Goal: Obtain resource: Obtain resource

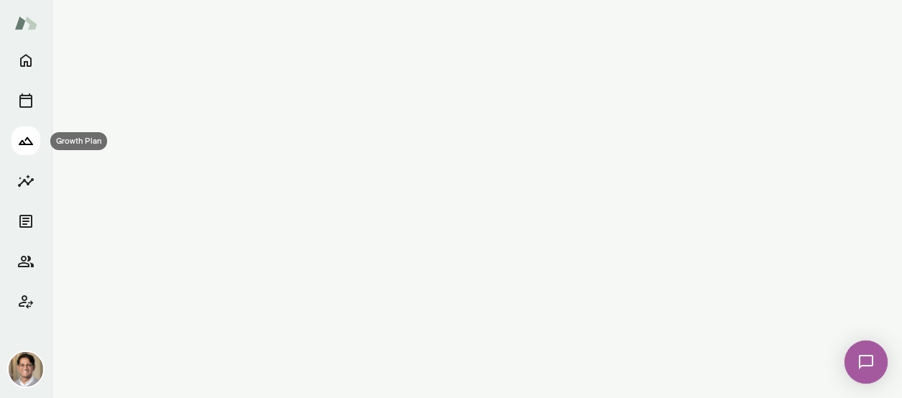
click at [30, 143] on icon "Growth Plan" at bounding box center [25, 140] width 17 height 17
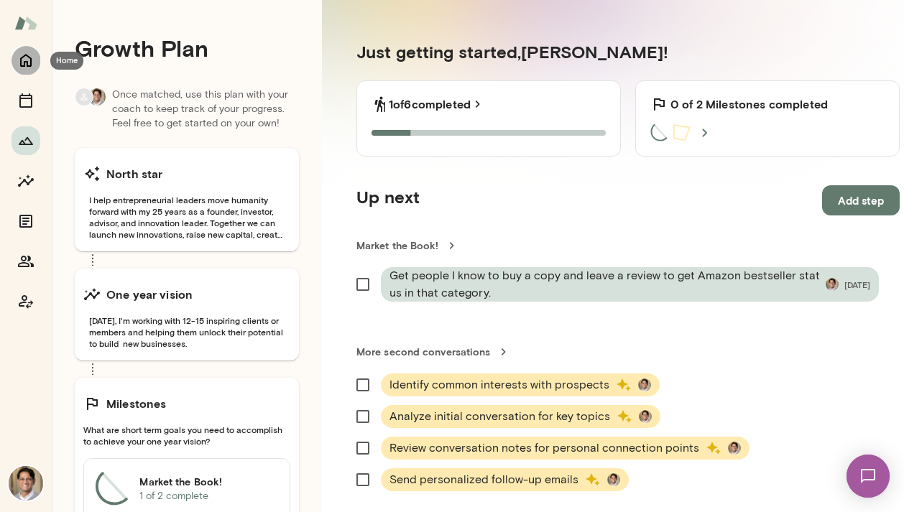
click at [32, 63] on icon "Home" at bounding box center [25, 60] width 17 height 17
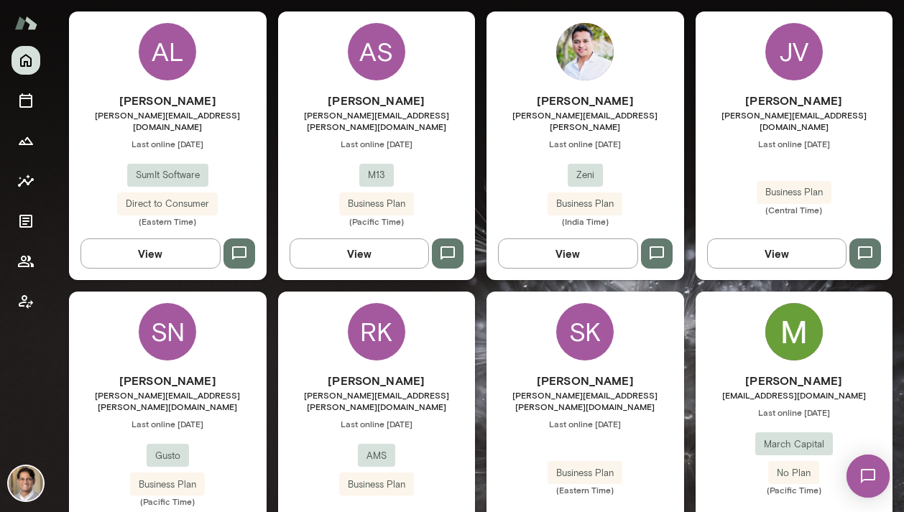
scroll to position [469, 0]
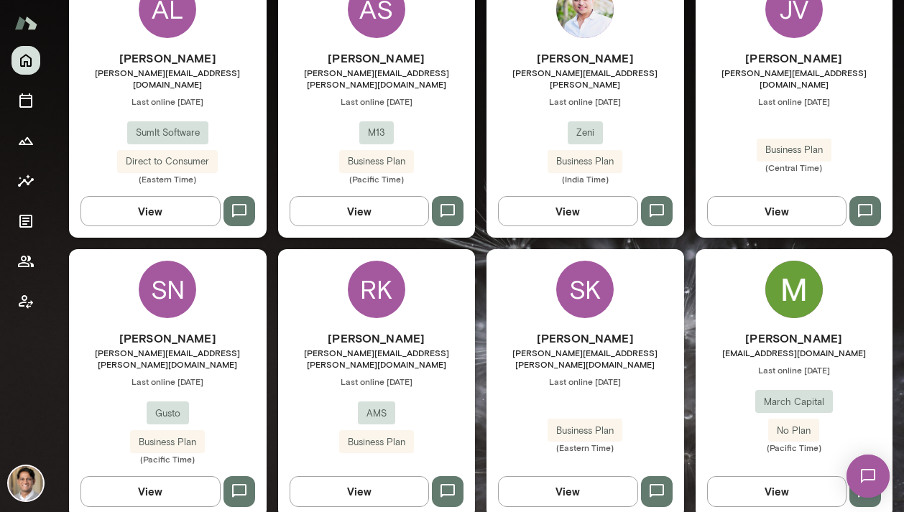
click at [585, 292] on div "SK" at bounding box center [584, 289] width 57 height 57
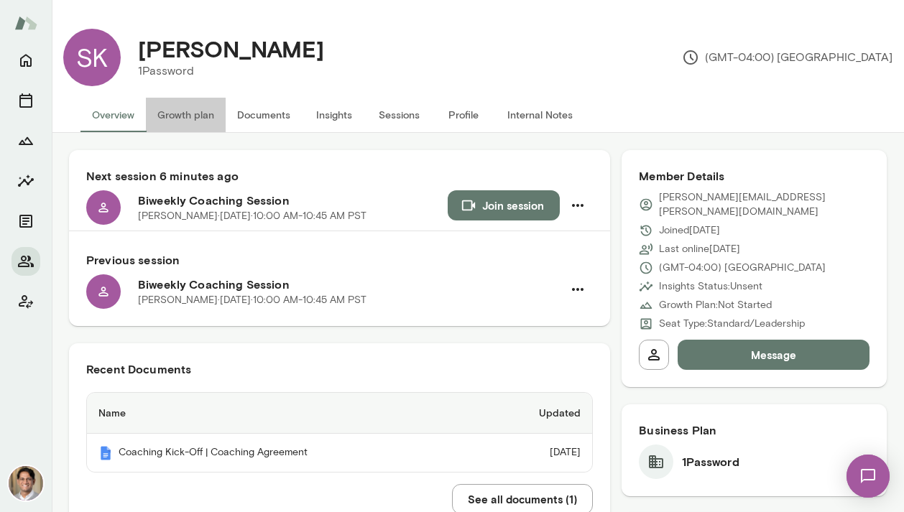
click at [180, 111] on button "Growth plan" at bounding box center [186, 115] width 80 height 34
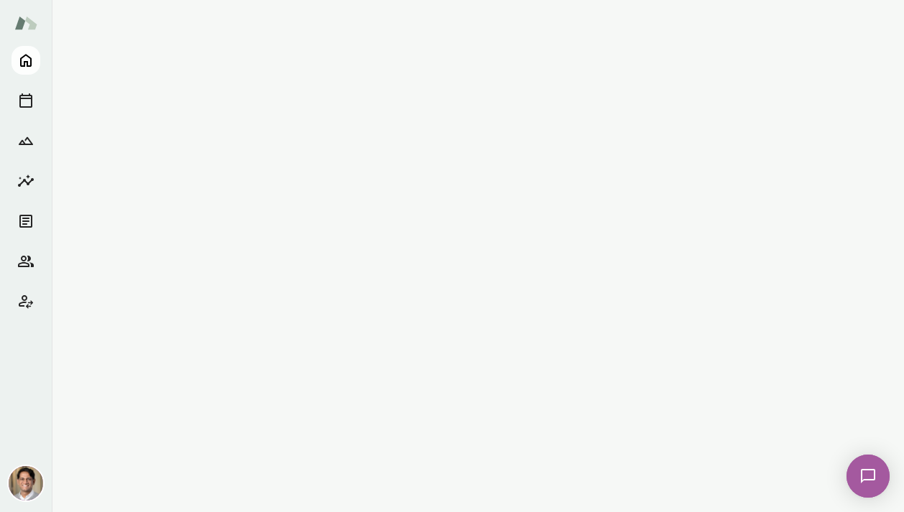
click at [24, 66] on icon "Home" at bounding box center [25, 61] width 11 height 13
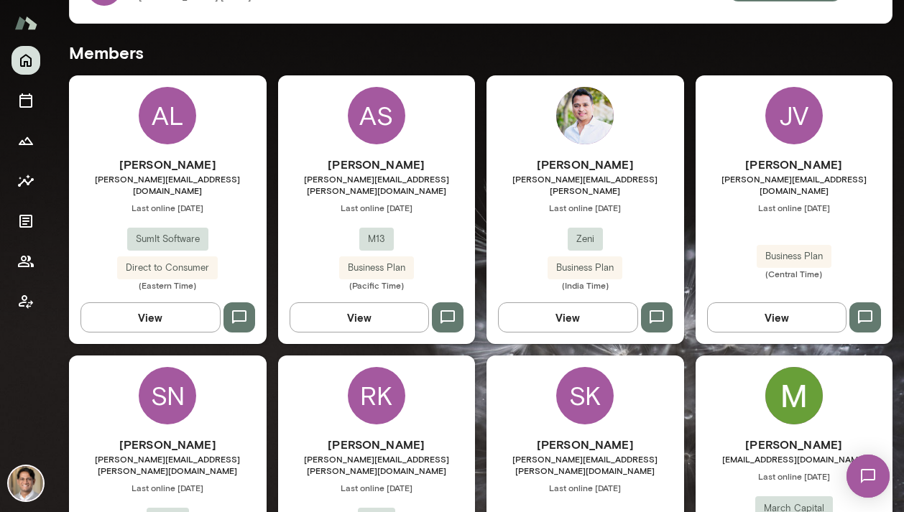
scroll to position [369, 0]
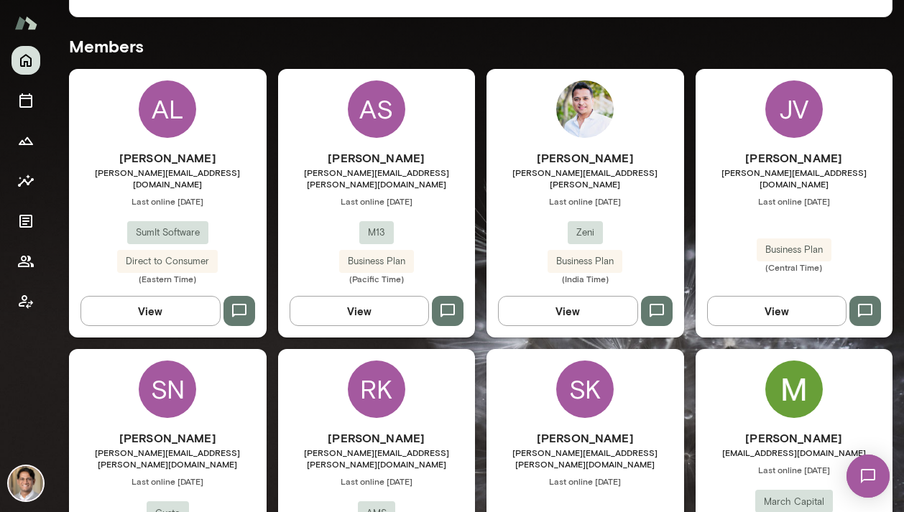
click at [556, 369] on div "SK" at bounding box center [584, 389] width 57 height 57
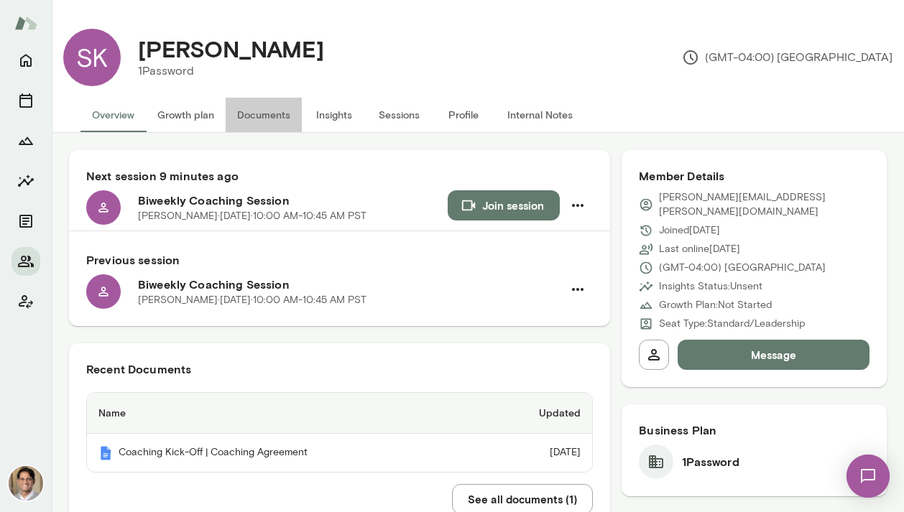
click at [242, 114] on button "Documents" at bounding box center [264, 115] width 76 height 34
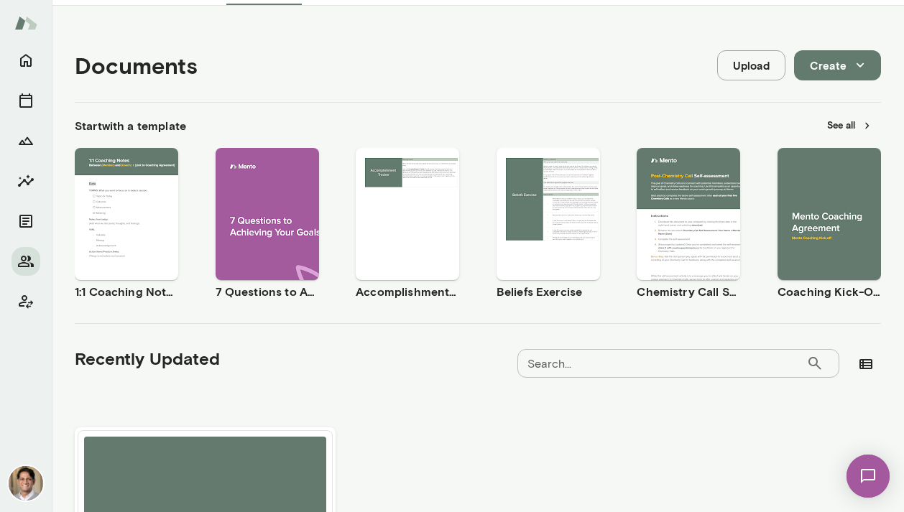
scroll to position [310, 0]
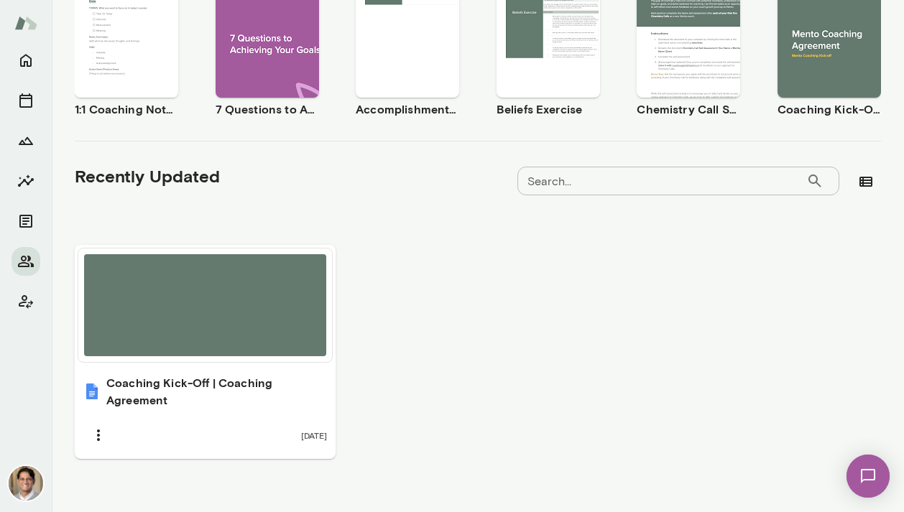
click at [93, 53] on div "Use template Preview" at bounding box center [126, 32] width 103 height 132
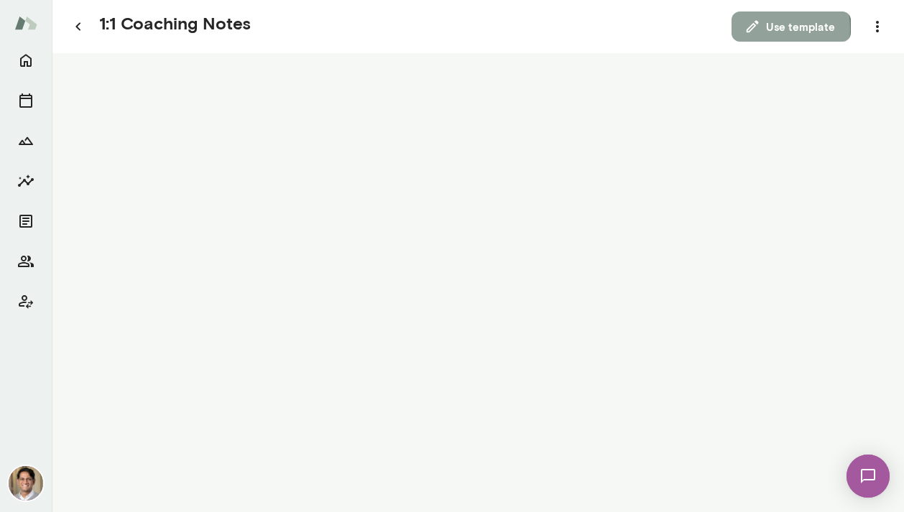
click at [747, 29] on icon "button" at bounding box center [753, 27] width 16 height 16
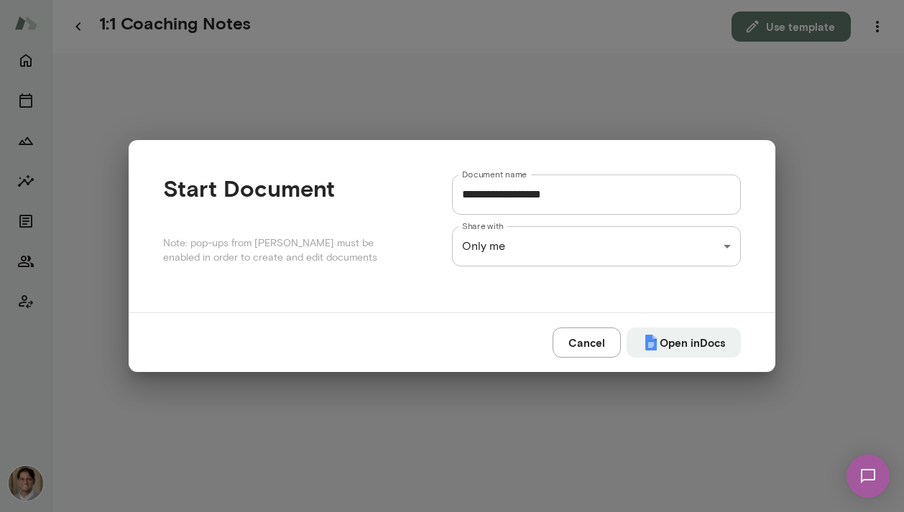
click at [642, 0] on div "**********" at bounding box center [452, 0] width 904 height 0
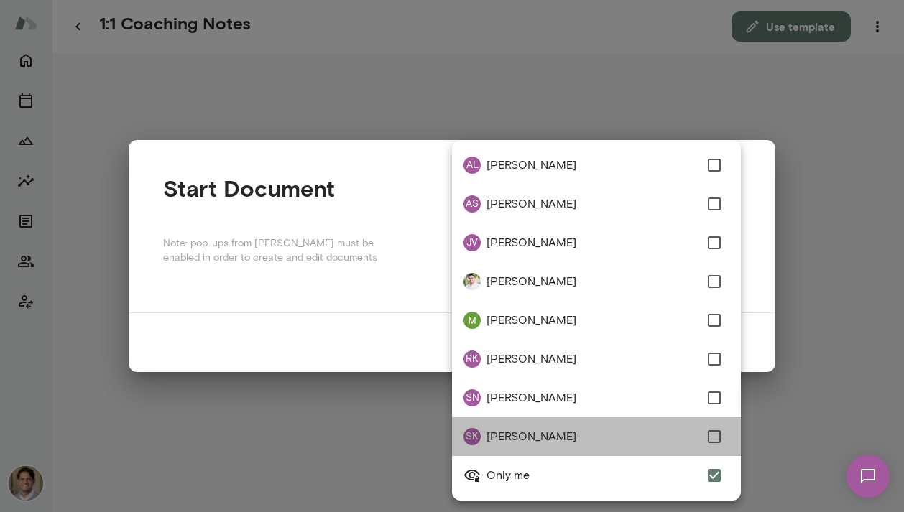
click at [602, 435] on span "[PERSON_NAME]" at bounding box center [593, 436] width 213 height 17
type input "**********"
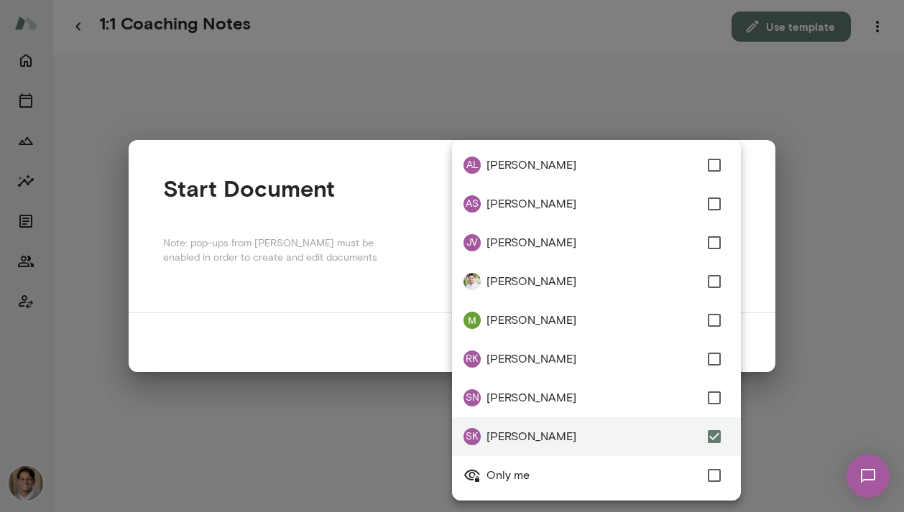
click at [772, 344] on div at bounding box center [452, 256] width 904 height 512
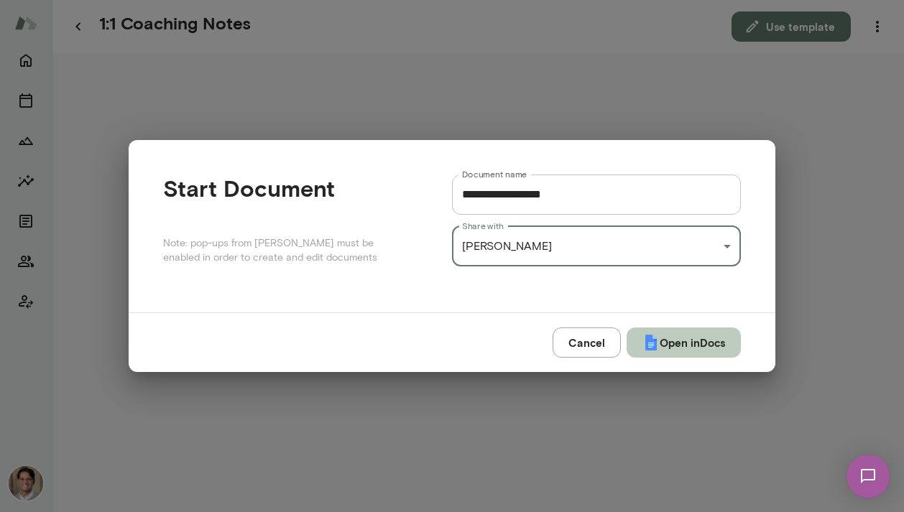
click at [724, 338] on button "Open in Docs" at bounding box center [684, 343] width 114 height 30
